Goal: Find specific page/section: Find specific page/section

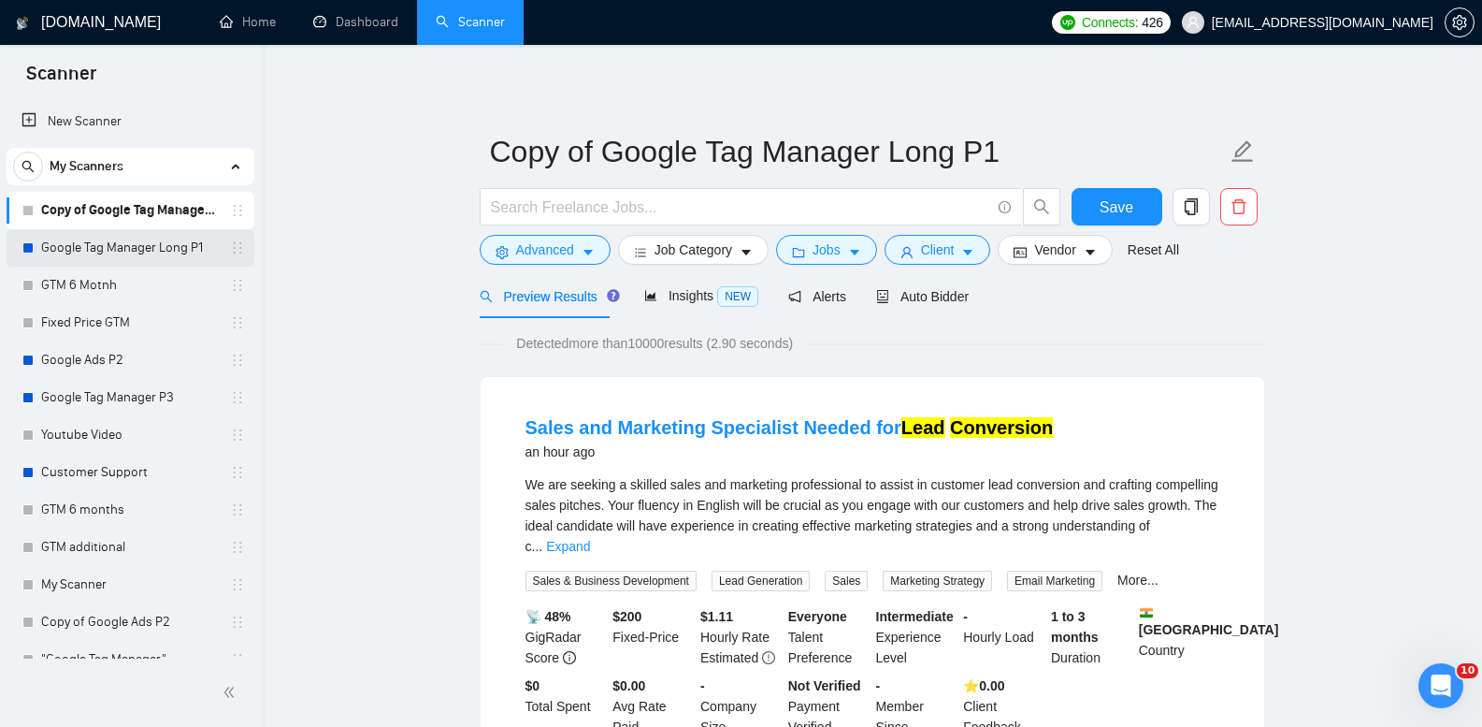
click at [194, 240] on link "Google Tag Manager Long P1" at bounding box center [130, 247] width 178 height 37
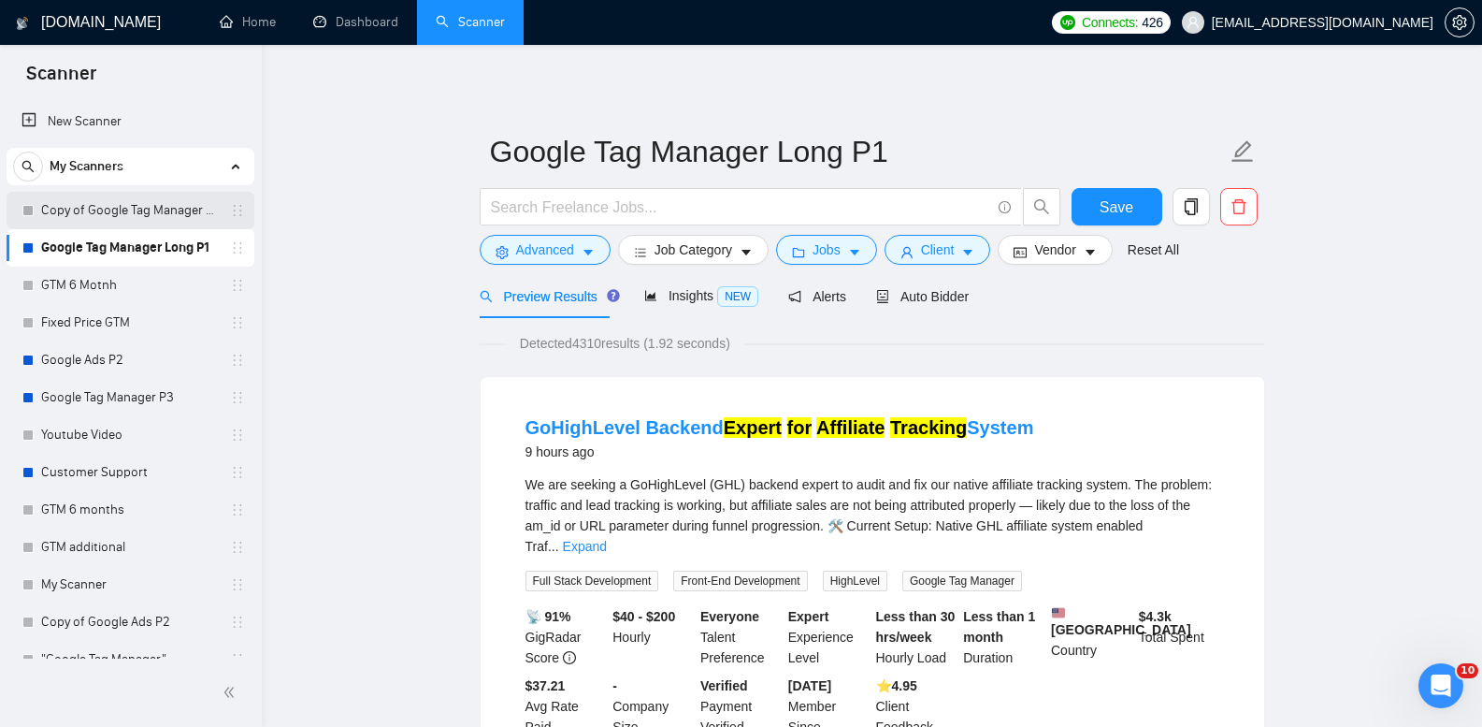
click at [123, 205] on link "Copy of Google Tag Manager Long P1" at bounding box center [130, 210] width 178 height 37
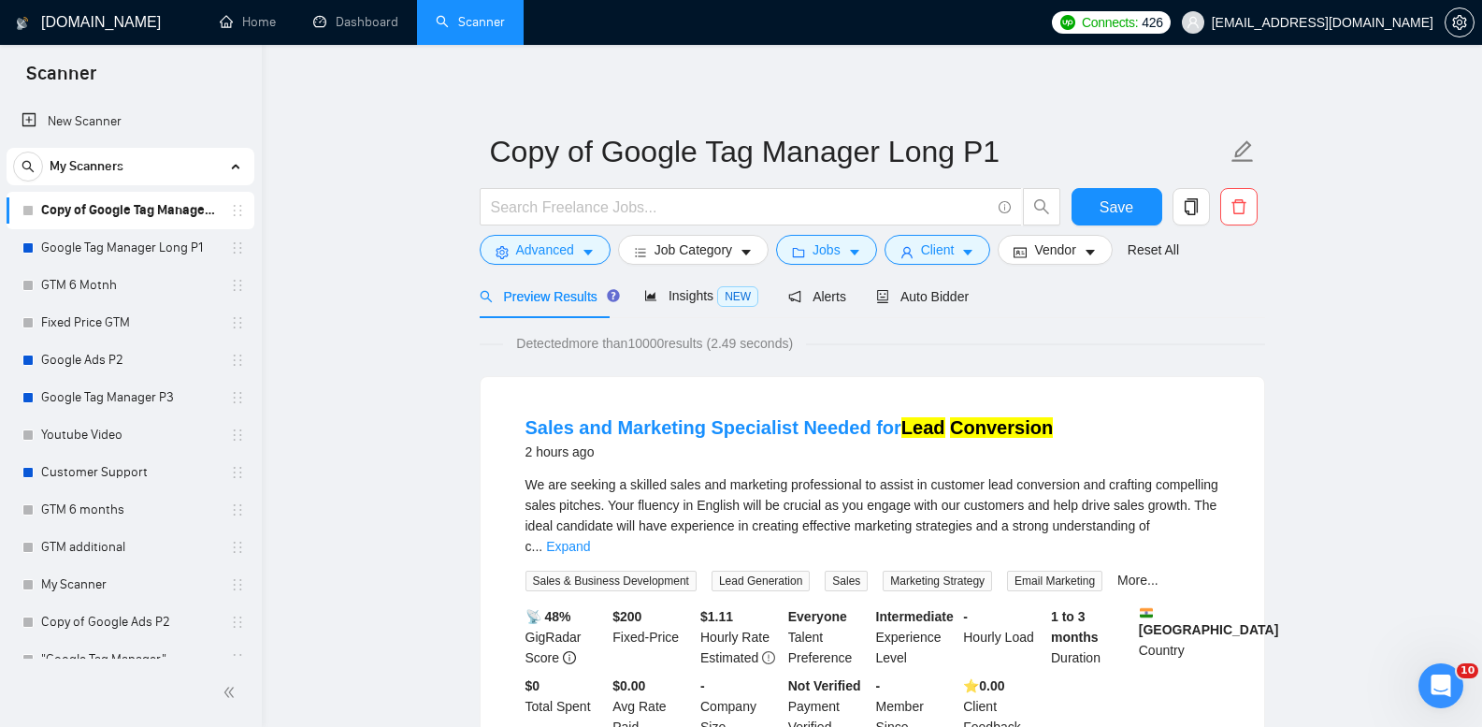
click at [180, 212] on link "Copy of Google Tag Manager Long P1" at bounding box center [130, 210] width 178 height 37
